Goal: Information Seeking & Learning: Learn about a topic

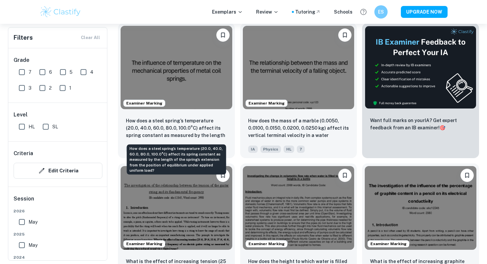
scroll to position [205, 0]
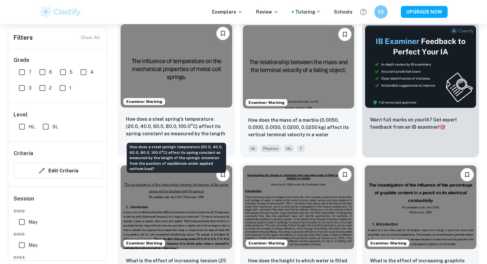
click at [189, 129] on p "How does a steel spring’s temperature (20.0, 40.0, 60.0, 80.0, 100.0°C) affect …" at bounding box center [176, 127] width 101 height 23
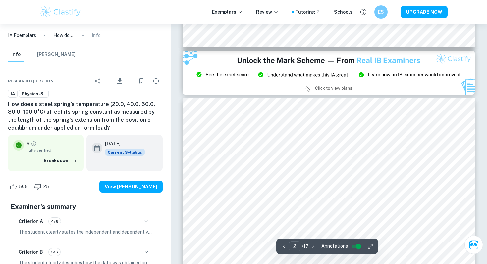
type input "3"
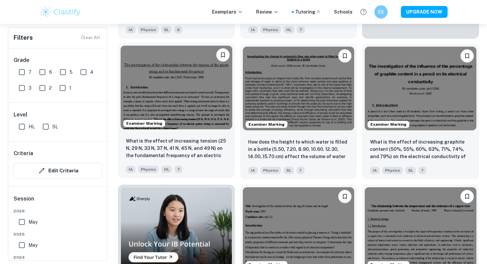
scroll to position [323, 0]
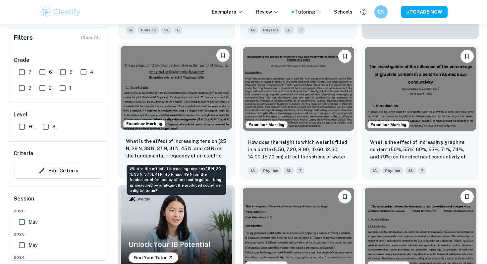
click at [173, 143] on p "What is the effect of increasing tension (25 N, 29 N, 33 N, 37 N, 41 N, 45 N, a…" at bounding box center [176, 149] width 101 height 23
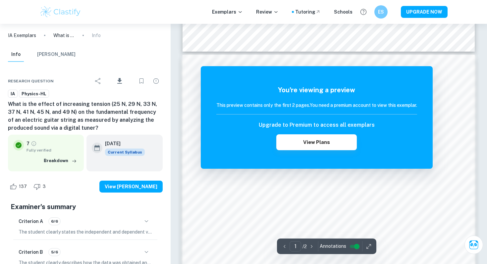
scroll to position [438, 0]
click at [308, 247] on button "button" at bounding box center [312, 246] width 10 height 10
